Goal: Communication & Community: Answer question/provide support

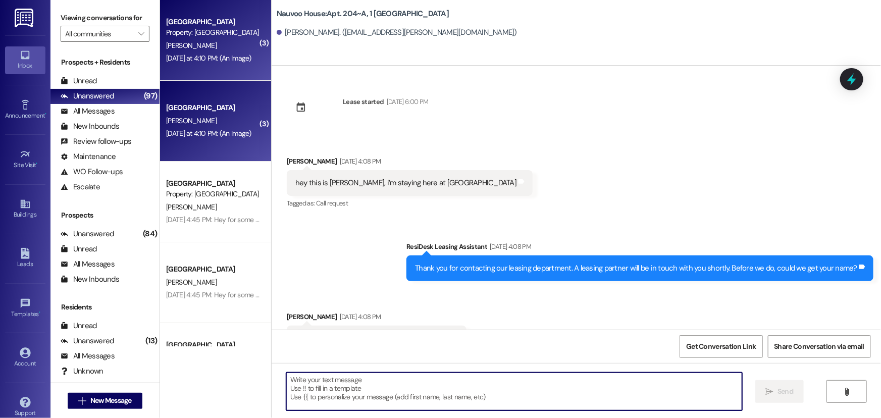
scroll to position [1251, 0]
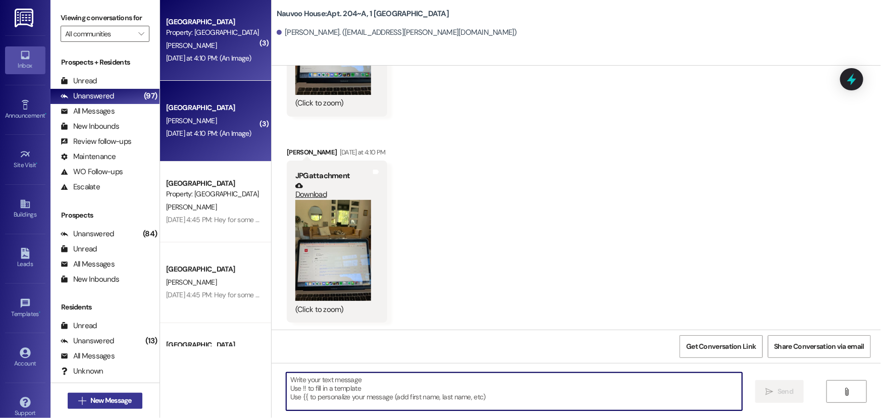
click at [105, 401] on span "New Message" at bounding box center [110, 400] width 41 height 11
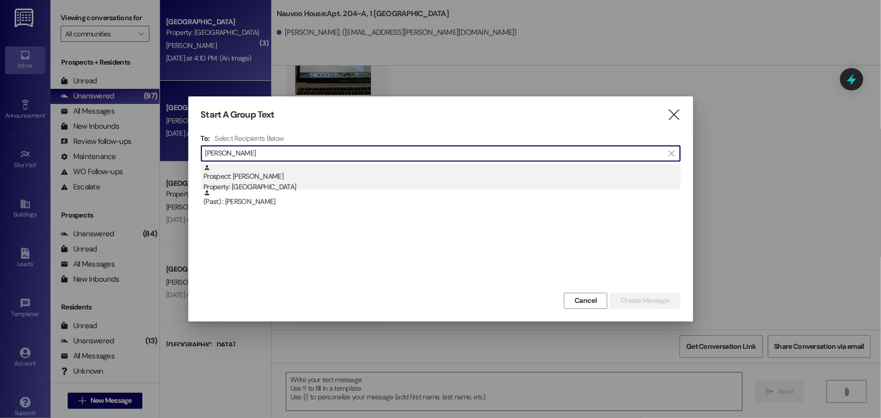
type input "[PERSON_NAME]"
click at [260, 185] on div "Property: [GEOGRAPHIC_DATA]" at bounding box center [441, 187] width 477 height 11
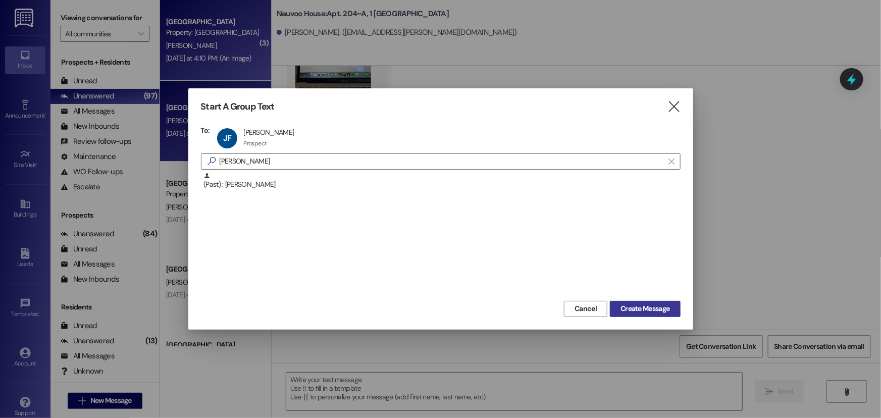
click at [660, 313] on span "Create Message" at bounding box center [645, 308] width 49 height 11
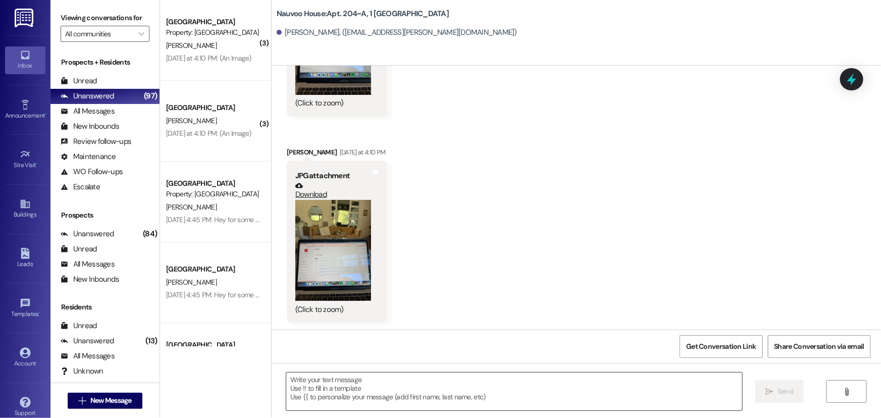
scroll to position [81, 0]
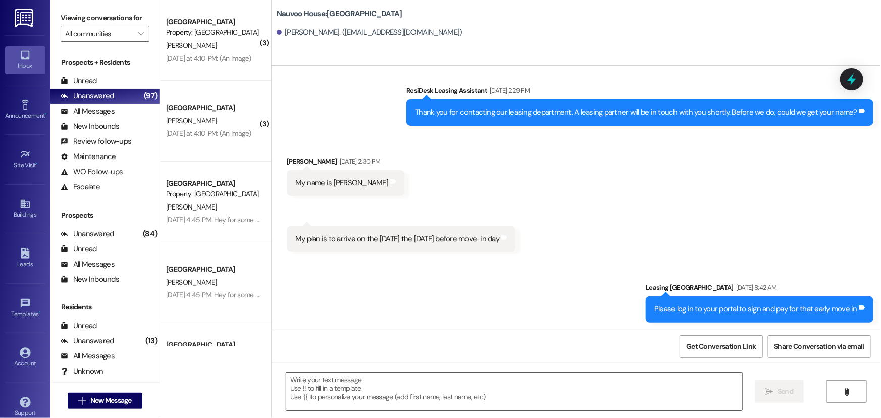
click at [382, 395] on textarea at bounding box center [514, 392] width 456 height 38
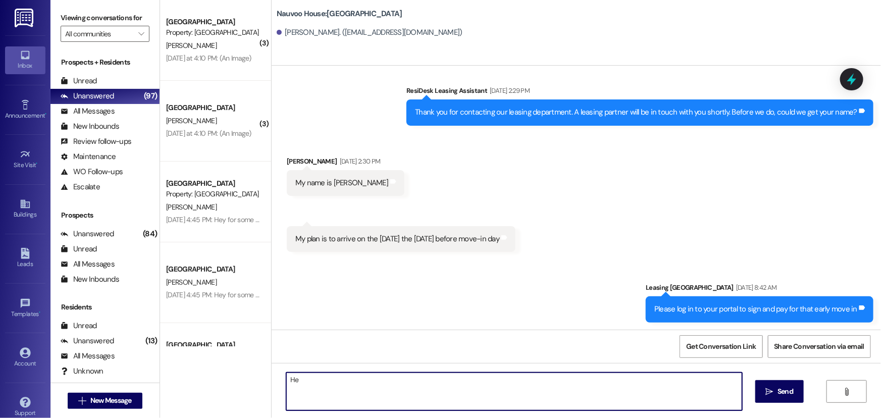
type textarea "H"
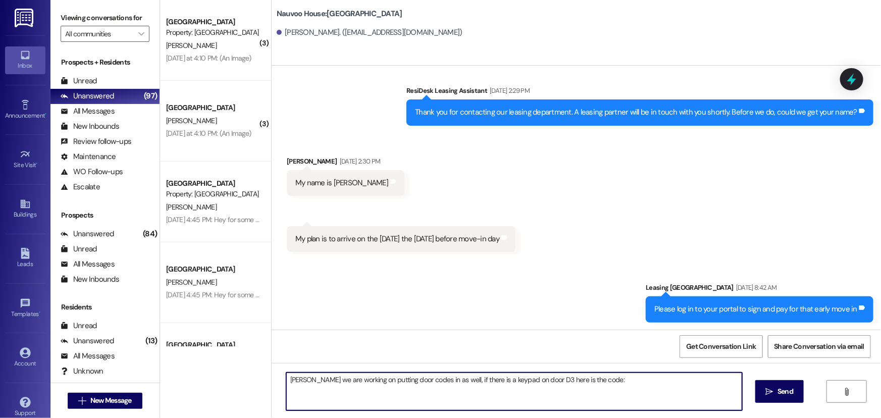
click at [616, 383] on textarea "[PERSON_NAME] we are working on putting door codes in as well, if there is a ke…" at bounding box center [514, 392] width 456 height 38
type textarea "[PERSON_NAME] we are working on putting door codes in as well, if there is a ke…"
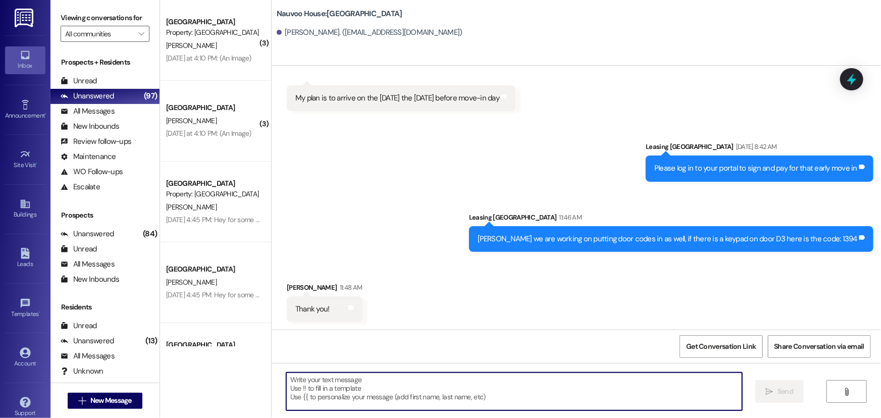
scroll to position [222, 0]
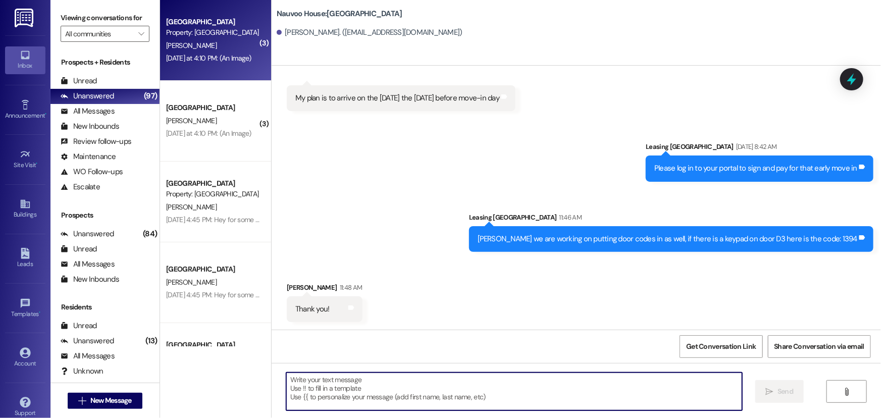
click at [192, 50] on div "[PERSON_NAME]" at bounding box center [212, 45] width 95 height 13
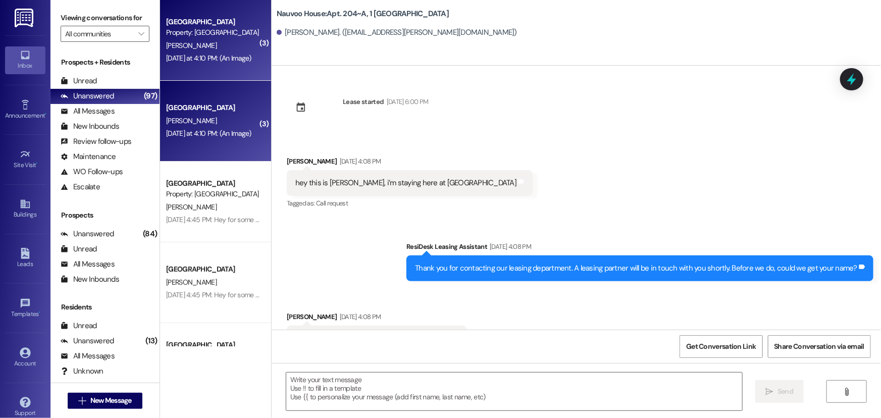
scroll to position [1425, 0]
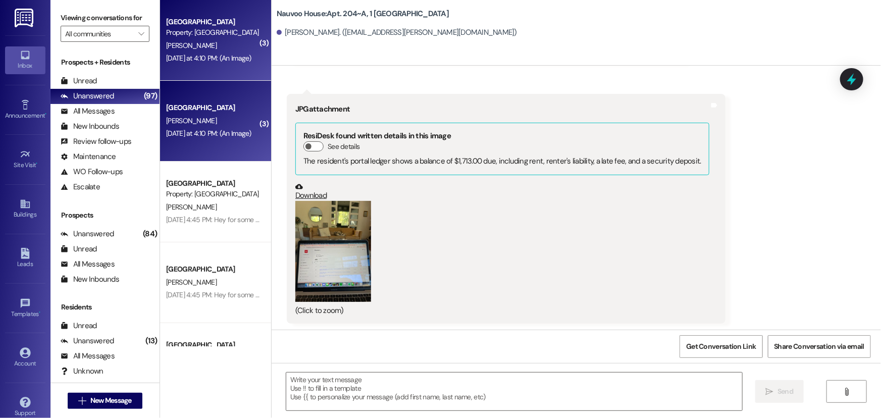
click at [328, 244] on button "Zoom image" at bounding box center [333, 251] width 76 height 101
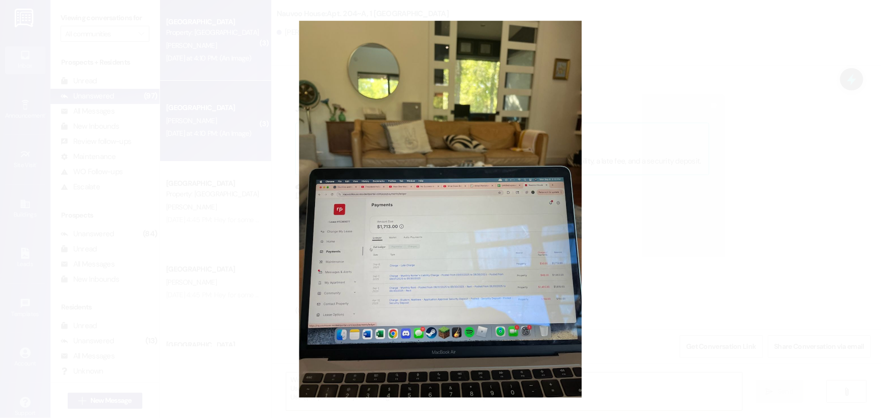
click at [404, 280] on button "Unzoom image" at bounding box center [440, 209] width 881 height 418
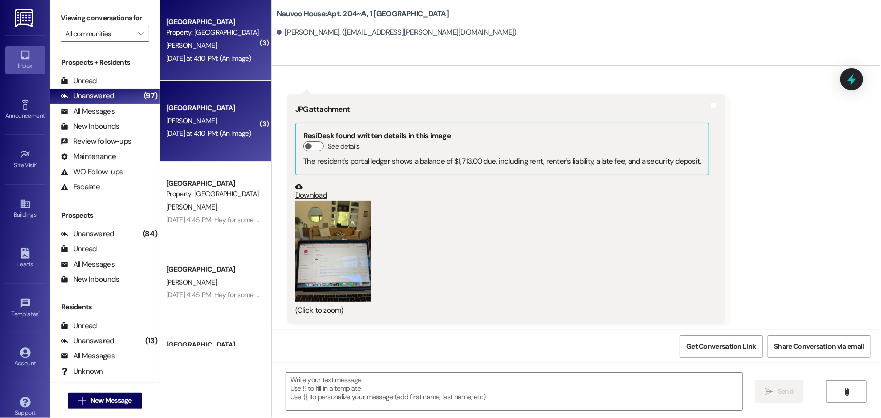
click at [305, 254] on button "Zoom image" at bounding box center [333, 251] width 76 height 101
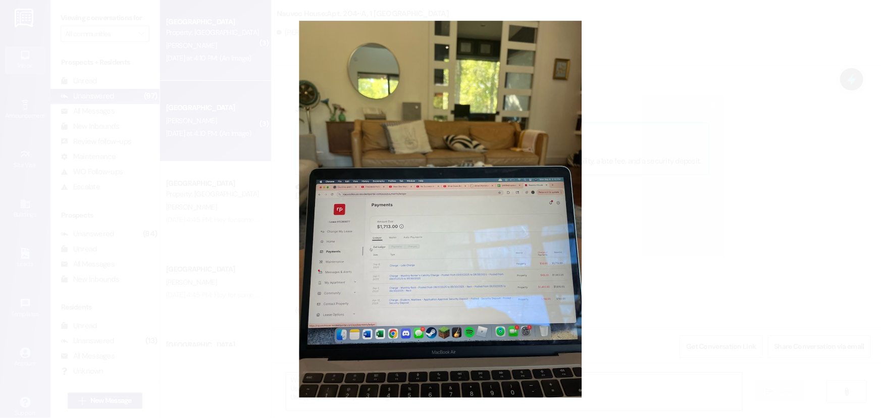
click at [740, 323] on button "Unzoom image" at bounding box center [440, 209] width 881 height 418
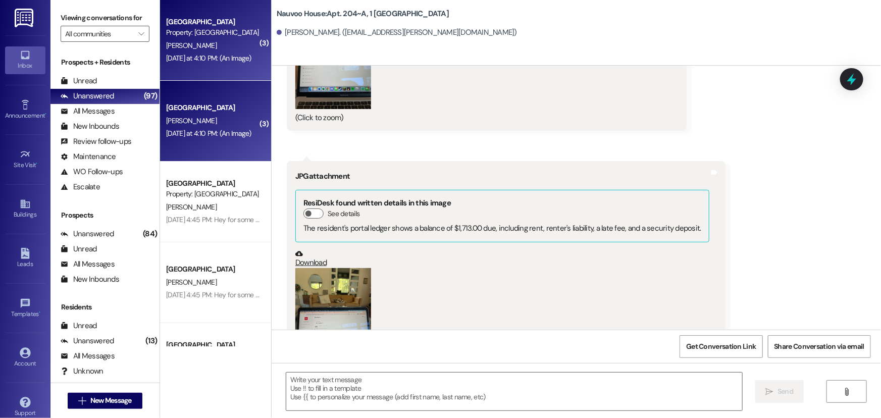
scroll to position [1426, 0]
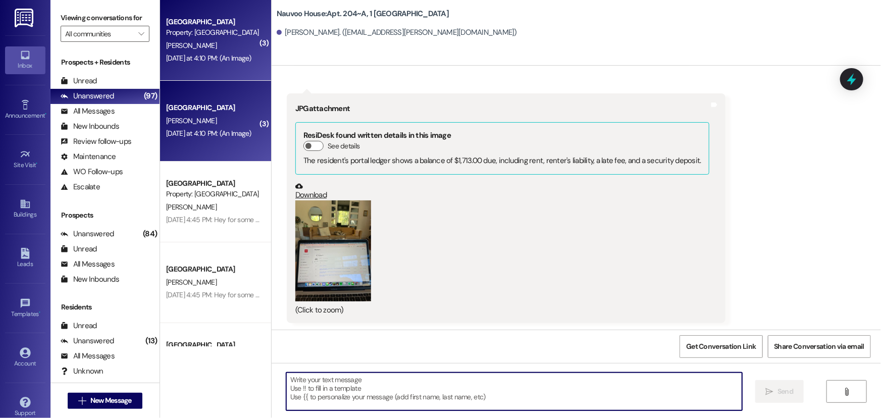
click at [354, 386] on textarea at bounding box center [514, 392] width 456 height 38
type textarea "W"
type textarea "e"
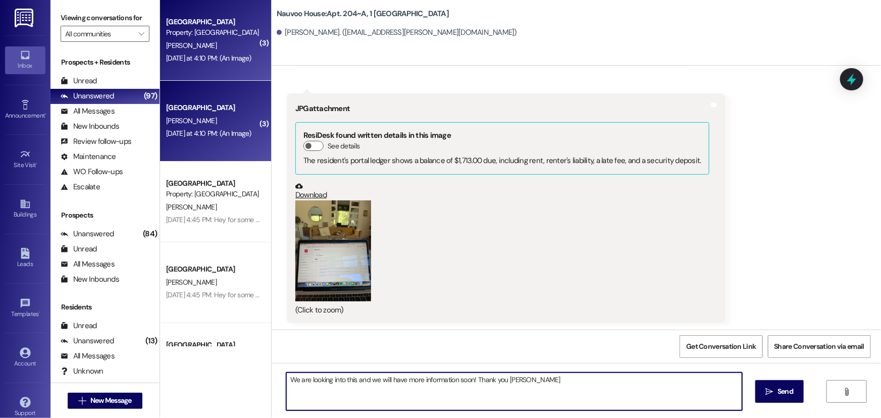
type textarea "We are looking into this and we will have more information soon! Thank you [PER…"
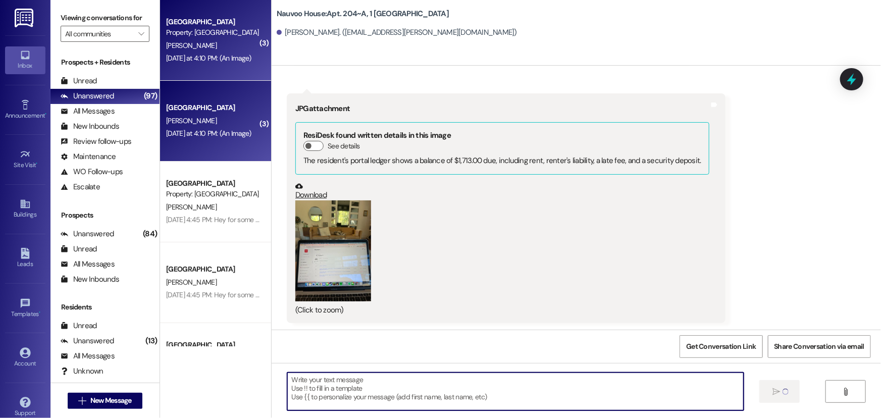
scroll to position [1425, 0]
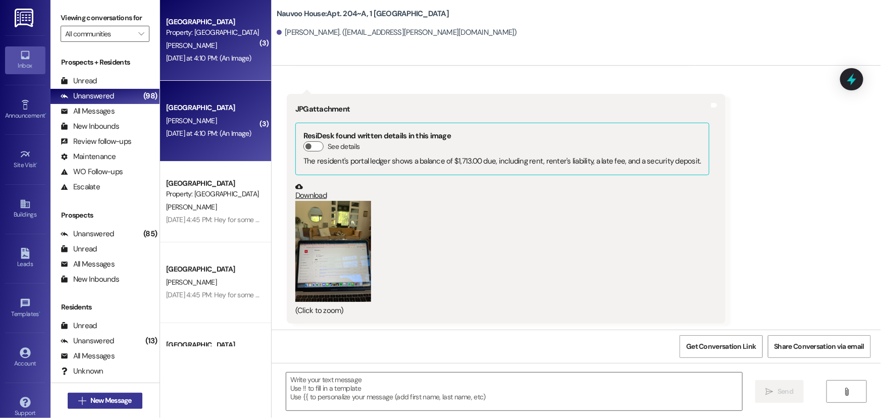
click at [79, 406] on button " New Message" at bounding box center [105, 401] width 75 height 16
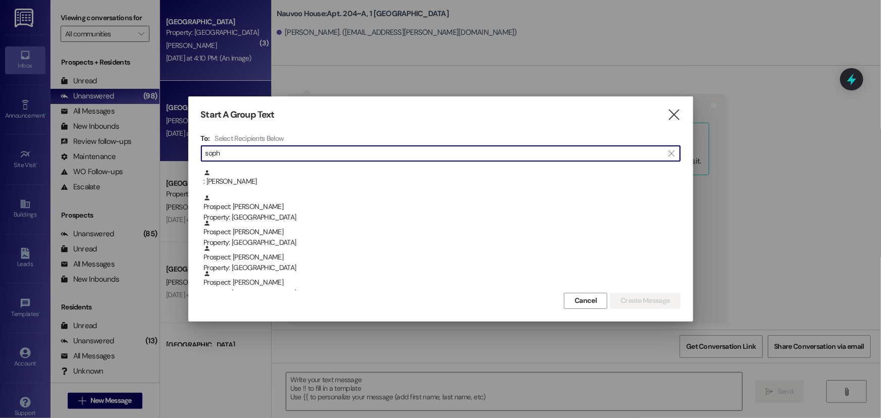
scroll to position [91, 0]
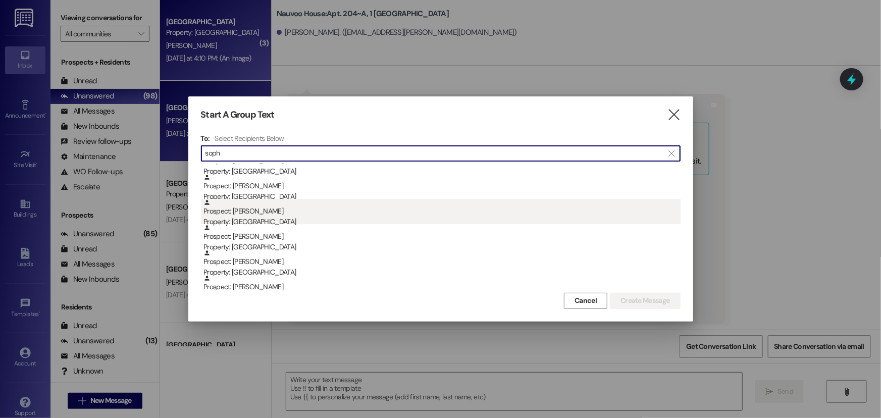
type input "soph"
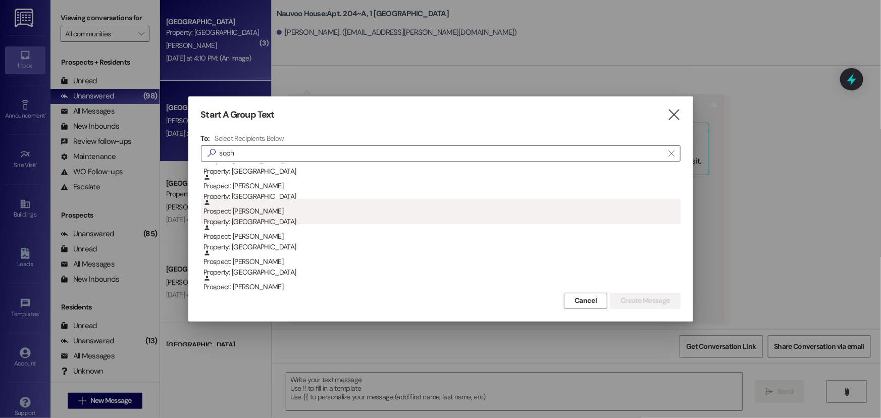
click at [298, 220] on div "Property: [GEOGRAPHIC_DATA]" at bounding box center [441, 222] width 477 height 11
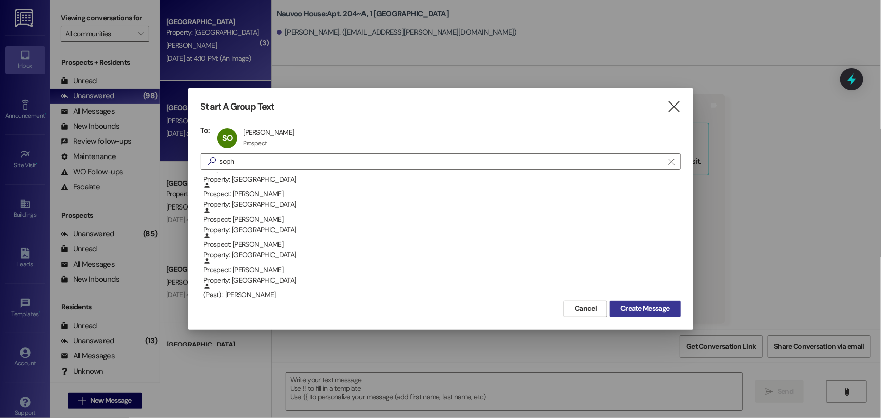
click at [640, 306] on span "Create Message" at bounding box center [645, 308] width 49 height 11
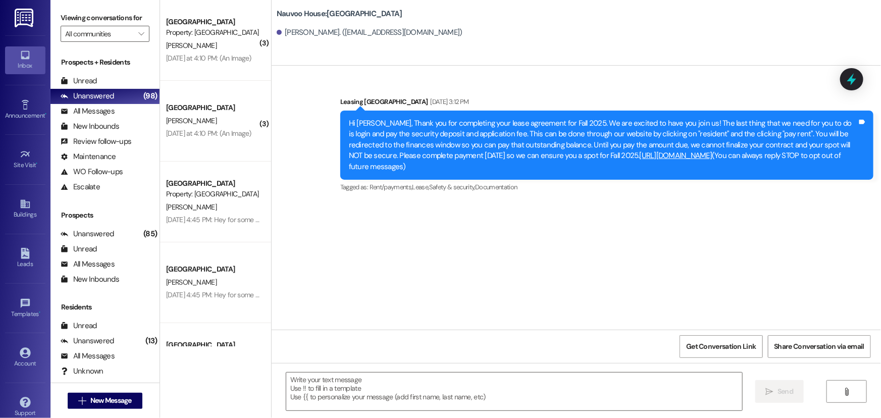
scroll to position [0, 0]
click at [318, 392] on textarea at bounding box center [514, 392] width 456 height 38
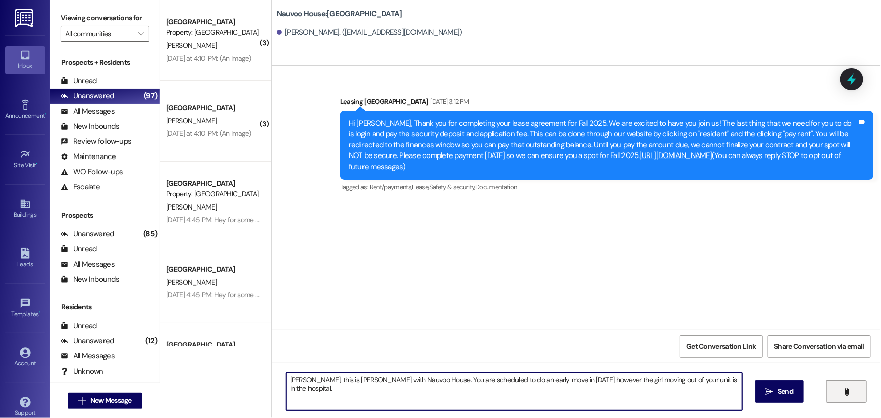
type textarea "[PERSON_NAME], this is [PERSON_NAME] with Nauvoo House. You are scheduled to do…"
